Goal: Task Accomplishment & Management: Use online tool/utility

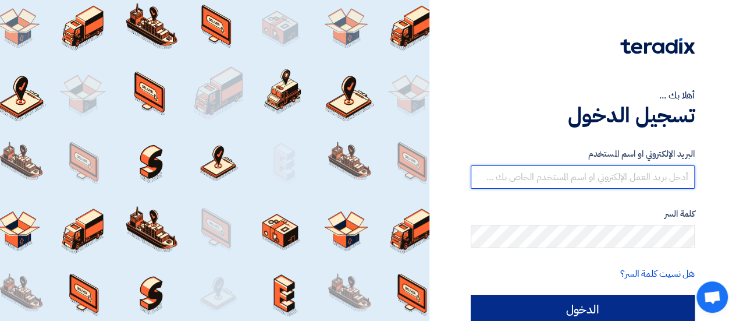
type input "[EMAIL_ADDRESS][DOMAIN_NAME]"
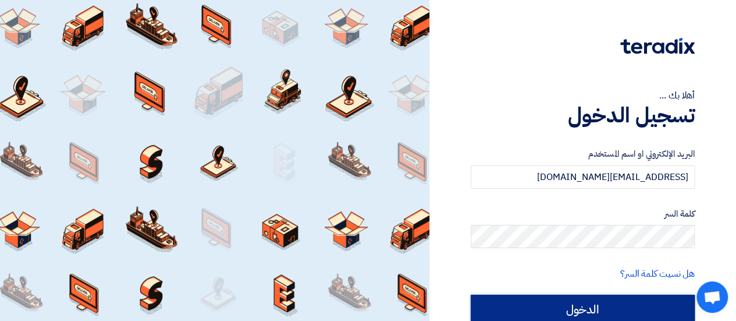
click at [530, 306] on input "الدخول" at bounding box center [583, 309] width 224 height 29
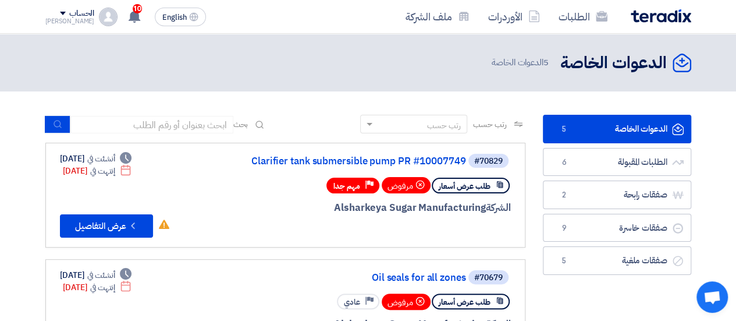
scroll to position [58, 0]
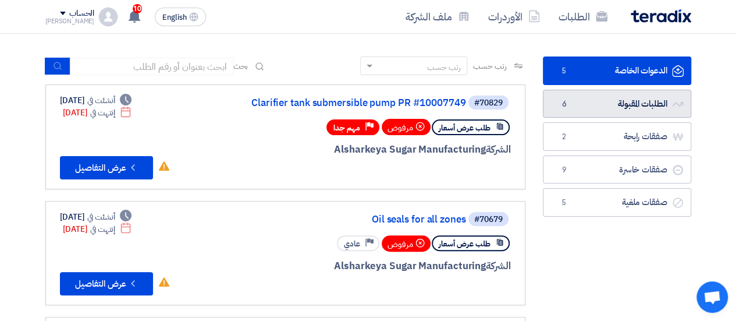
click at [586, 108] on link "الطلبات المقبولة الطلبات المقبولة 6" at bounding box center [617, 104] width 148 height 29
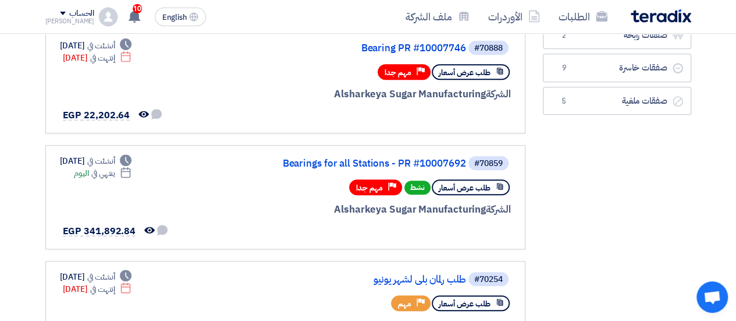
scroll to position [233, 0]
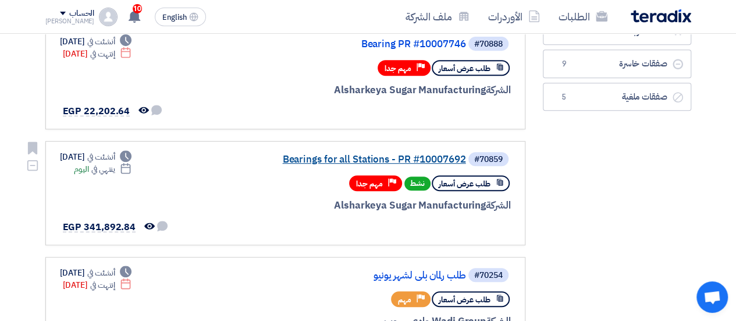
click at [439, 156] on link "Bearings for all Stations - PR #10007692" at bounding box center [349, 159] width 233 height 10
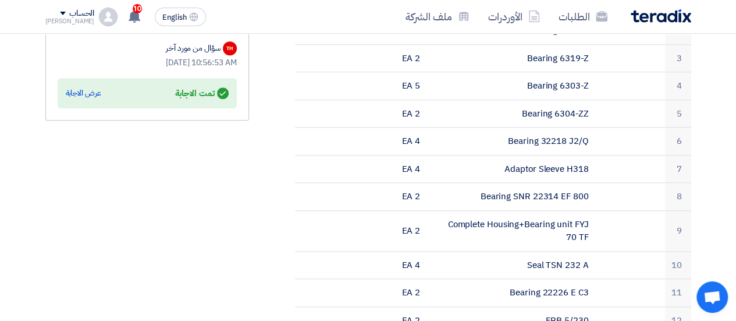
scroll to position [407, 0]
